Goal: Task Accomplishment & Management: Manage account settings

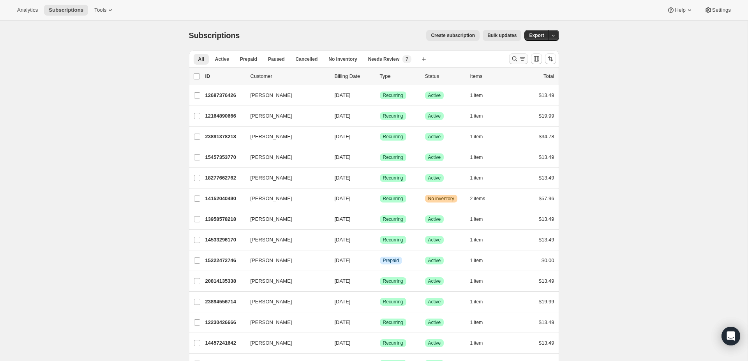
click at [512, 55] on icon "Search and filter results" at bounding box center [515, 59] width 8 height 8
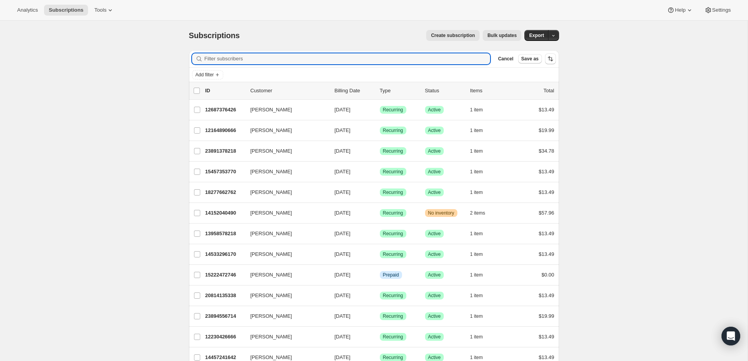
paste input "[EMAIL_ADDRESS][DOMAIN_NAME]"
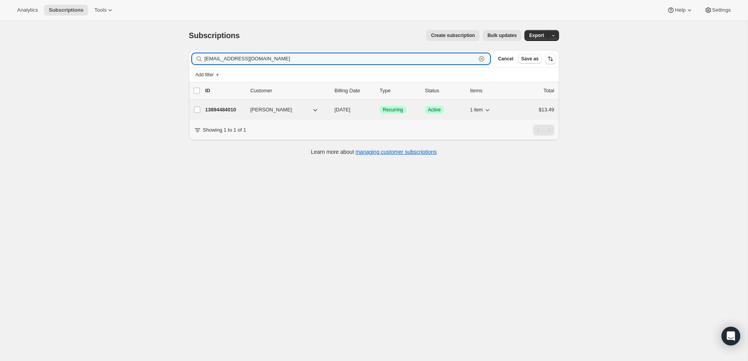
type input "[EMAIL_ADDRESS][DOMAIN_NAME]"
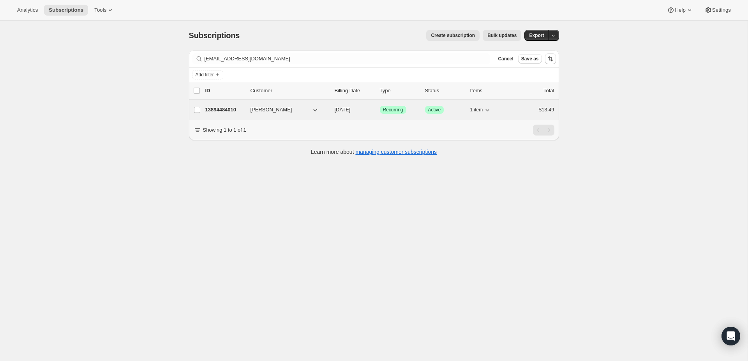
click at [226, 113] on p "13894484010" at bounding box center [224, 110] width 39 height 8
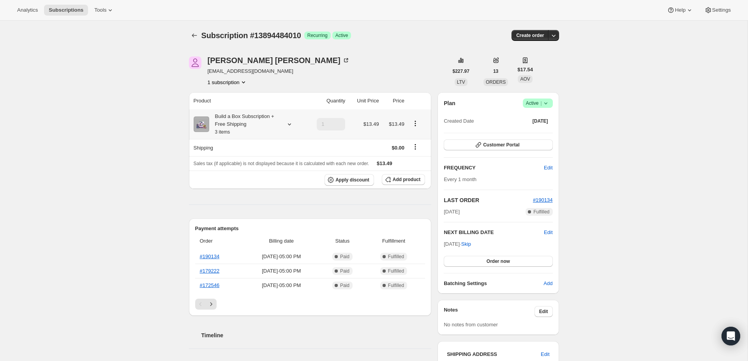
click at [415, 124] on icon "Product actions" at bounding box center [416, 124] width 8 height 8
click at [413, 137] on span "Edit box" at bounding box center [415, 138] width 18 height 6
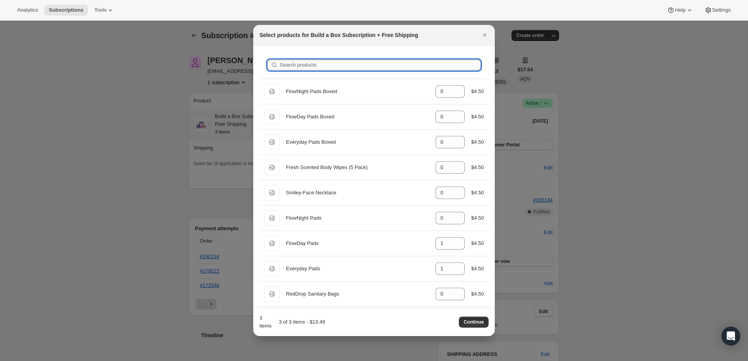
click at [333, 61] on input "Search products" at bounding box center [380, 65] width 201 height 11
type input "m"
type input "1"
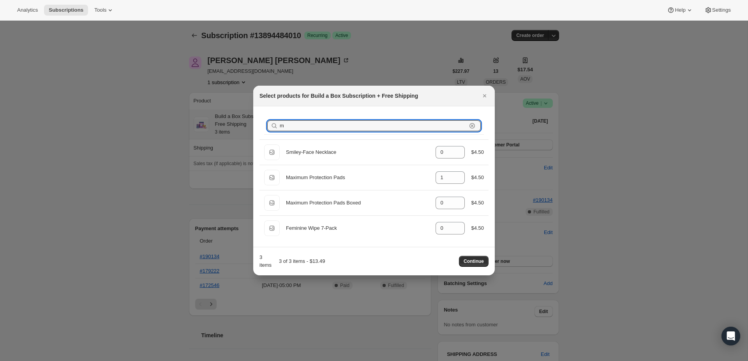
type input "ma"
type input "1"
type input "0"
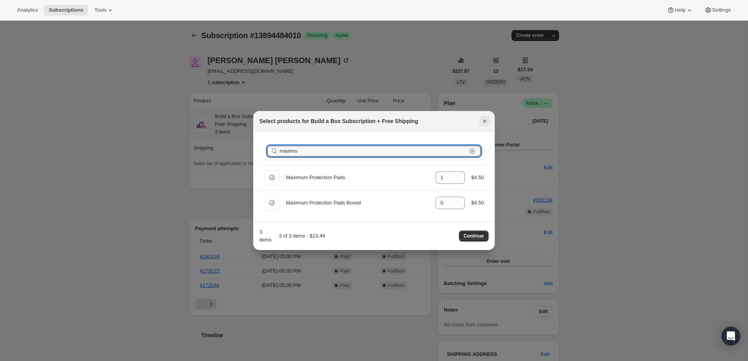
type input "maximu"
click at [486, 121] on icon "Close" at bounding box center [485, 121] width 8 height 8
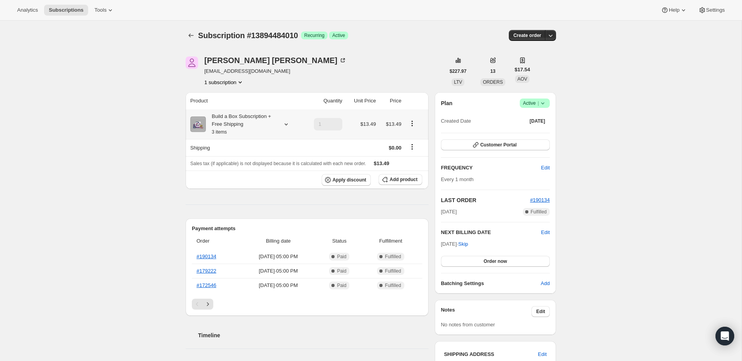
click at [410, 123] on icon "Product actions" at bounding box center [412, 124] width 8 height 8
drag, startPoint x: 409, startPoint y: 136, endPoint x: 285, endPoint y: 233, distance: 157.9
click at [392, 155] on div "Analytics Subscriptions Tools Help Settings Skip to content Subscription #13894…" at bounding box center [371, 314] width 742 height 629
click at [406, 124] on button "Product actions" at bounding box center [412, 123] width 12 height 9
click at [406, 133] on button "Edit box" at bounding box center [412, 138] width 23 height 12
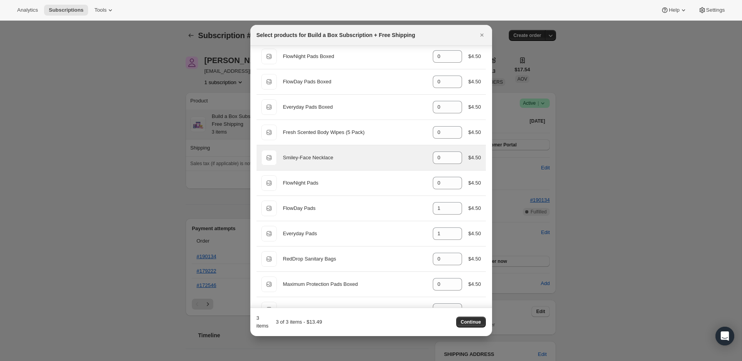
scroll to position [80, 0]
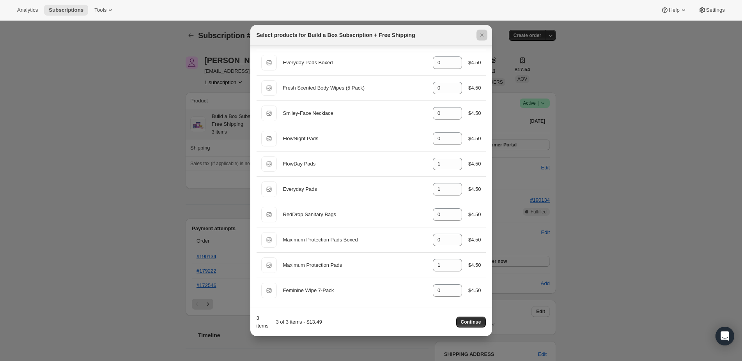
click at [597, 90] on div at bounding box center [371, 180] width 742 height 361
